Goal: Task Accomplishment & Management: Manage account settings

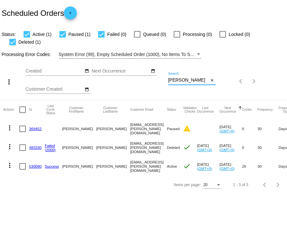
click at [181, 81] on input "[PERSON_NAME]" at bounding box center [188, 80] width 41 height 5
click at [180, 81] on input "[PERSON_NAME]" at bounding box center [188, 80] width 41 height 5
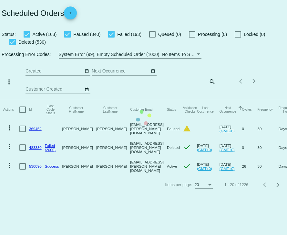
click at [214, 100] on mat-table "Actions Id Last Cycle Status Customer FirstName Customer LastName Customer Emai…" at bounding box center [143, 138] width 287 height 76
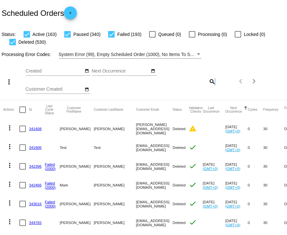
click at [211, 82] on mat-icon "search" at bounding box center [212, 81] width 8 height 10
click at [176, 78] on input "Search" at bounding box center [191, 80] width 47 height 5
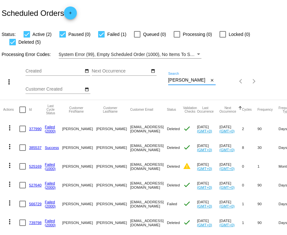
click at [171, 80] on input "[PERSON_NAME]" at bounding box center [188, 80] width 41 height 5
type input "[PERSON_NAME]"
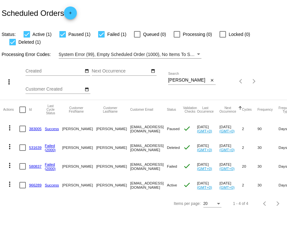
click at [10, 129] on mat-icon "more_vert" at bounding box center [10, 128] width 8 height 8
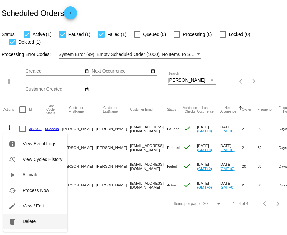
click at [31, 224] on button "delete Delete" at bounding box center [35, 221] width 64 height 16
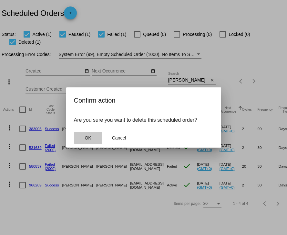
click at [89, 139] on span "OK" at bounding box center [88, 137] width 6 height 5
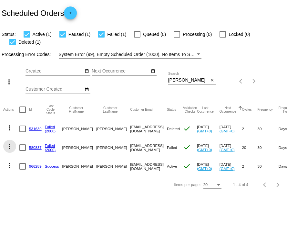
click at [11, 146] on mat-icon "more_vert" at bounding box center [10, 146] width 8 height 8
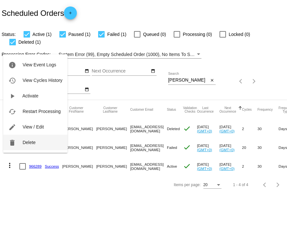
click at [32, 146] on button "delete Delete" at bounding box center [35, 142] width 64 height 16
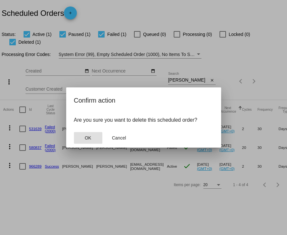
click at [92, 141] on button "OK" at bounding box center [88, 138] width 28 height 12
